Goal: Find specific page/section: Find specific page/section

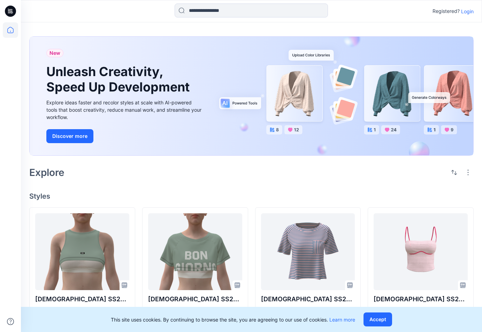
click at [470, 12] on p "Login" at bounding box center [467, 11] width 13 height 7
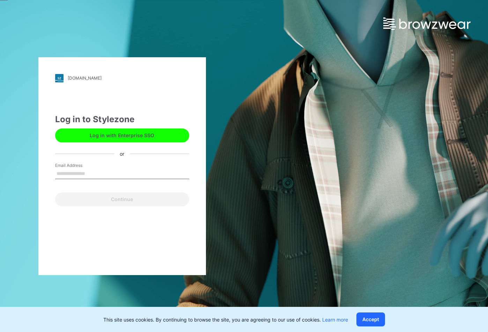
click at [104, 173] on input "Email Address" at bounding box center [122, 173] width 134 height 10
type input "**********"
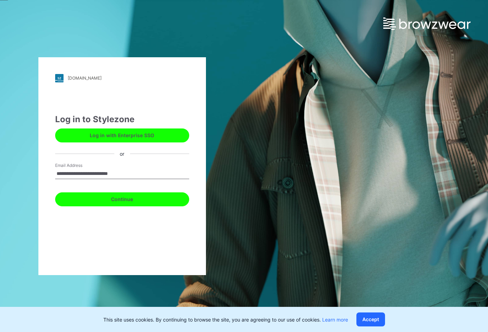
click at [130, 198] on button "Continue" at bounding box center [122, 199] width 134 height 14
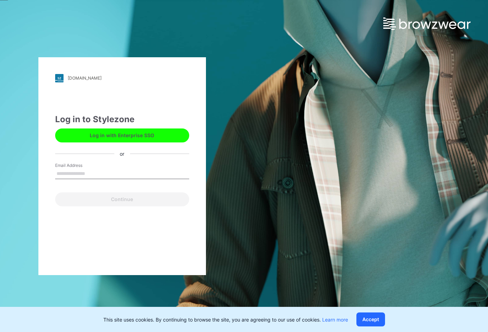
click at [119, 132] on button "Log in with Enterprise SSO" at bounding box center [122, 135] width 134 height 14
click at [75, 172] on input "Email Address" at bounding box center [122, 173] width 134 height 10
type input "**********"
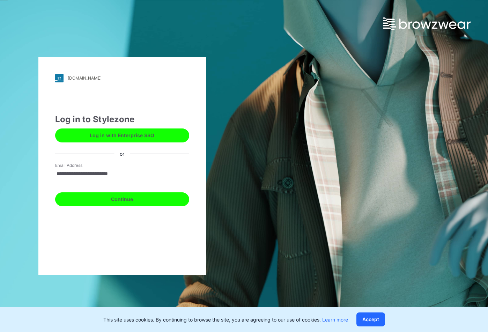
click at [88, 200] on button "Continue" at bounding box center [122, 199] width 134 height 14
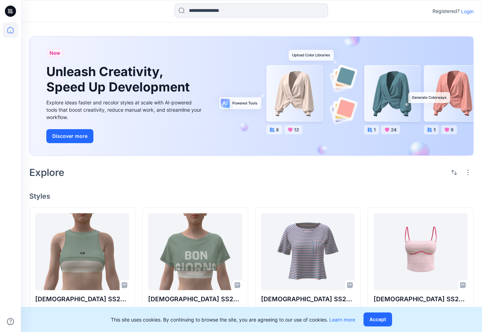
click at [467, 11] on p "Login" at bounding box center [467, 11] width 13 height 7
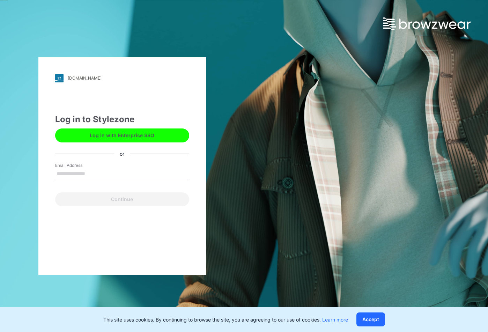
click at [91, 171] on input "Email Address" at bounding box center [122, 173] width 134 height 10
type input "**********"
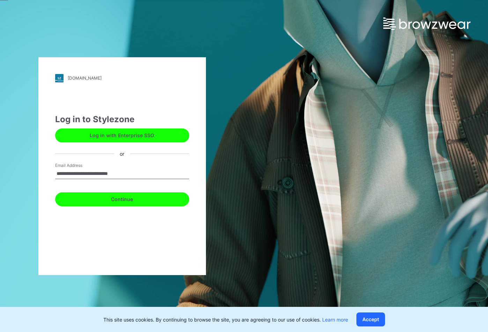
click at [84, 199] on button "Continue" at bounding box center [122, 199] width 134 height 14
click at [137, 196] on button "Continue" at bounding box center [122, 199] width 134 height 14
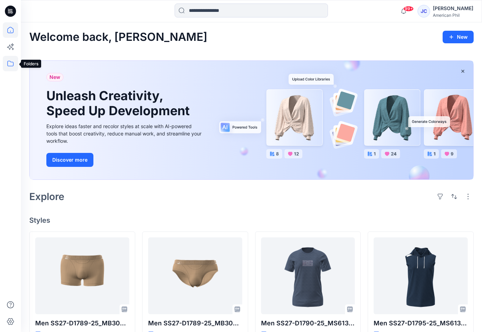
click at [9, 60] on icon at bounding box center [10, 63] width 15 height 15
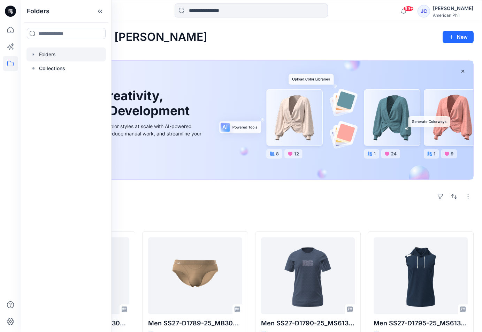
drag, startPoint x: 63, startPoint y: 67, endPoint x: 66, endPoint y: 53, distance: 14.3
click at [66, 53] on div "Folders Collections" at bounding box center [67, 61] width 80 height 28
click at [66, 53] on div at bounding box center [67, 54] width 80 height 14
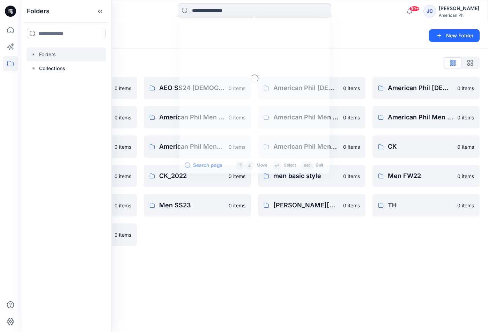
click at [246, 11] on input at bounding box center [254, 10] width 153 height 14
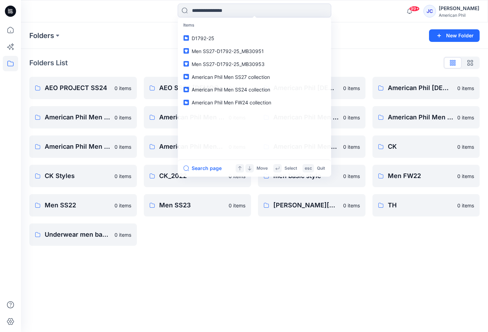
drag, startPoint x: 383, startPoint y: 37, endPoint x: 332, endPoint y: 75, distance: 63.7
click at [384, 37] on div "Folders" at bounding box center [227, 36] width 396 height 10
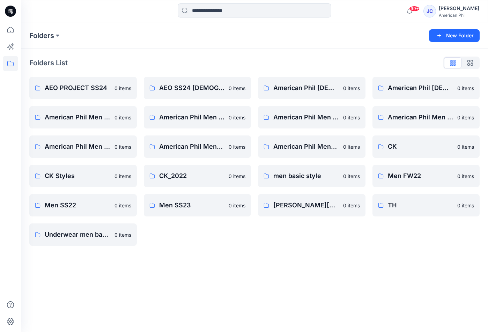
click at [239, 7] on input at bounding box center [254, 10] width 153 height 14
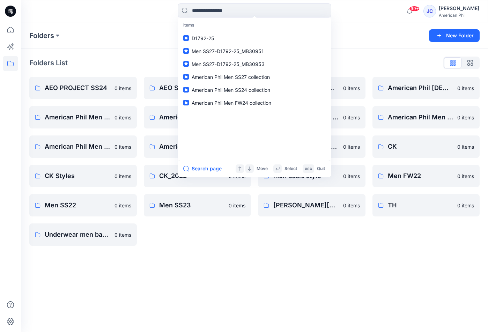
drag, startPoint x: 396, startPoint y: 53, endPoint x: 397, endPoint y: 62, distance: 9.2
click at [396, 53] on div "Folders List AEO PROJECT SS24 0 items American Phil Men FW23 collection 0 items…" at bounding box center [254, 151] width 467 height 205
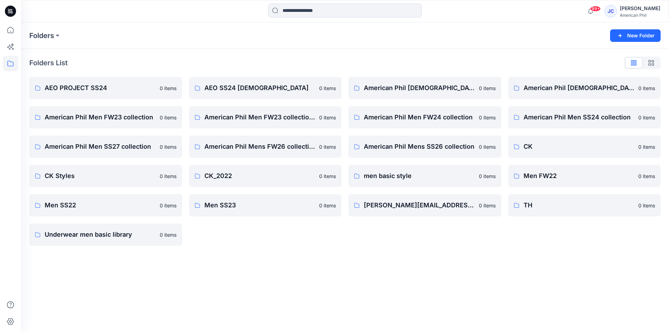
click at [268, 286] on div "Folders New Folder Folders List AEO PROJECT SS24 0 items American Phil Men FW23…" at bounding box center [345, 176] width 648 height 309
